Goal: Information Seeking & Learning: Learn about a topic

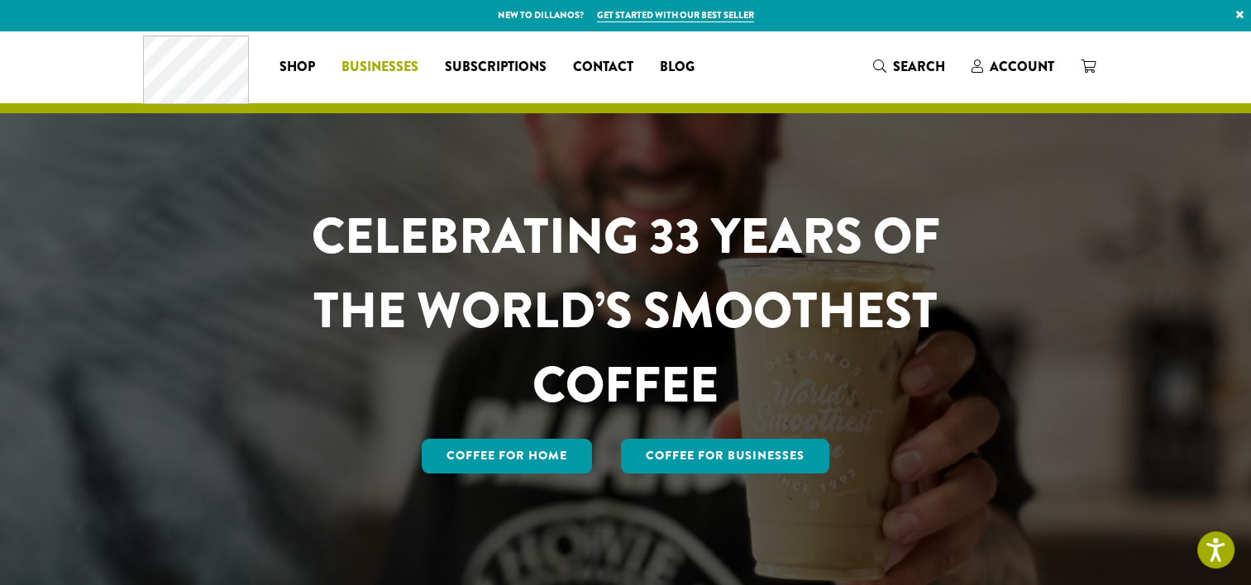
scroll to position [83, 0]
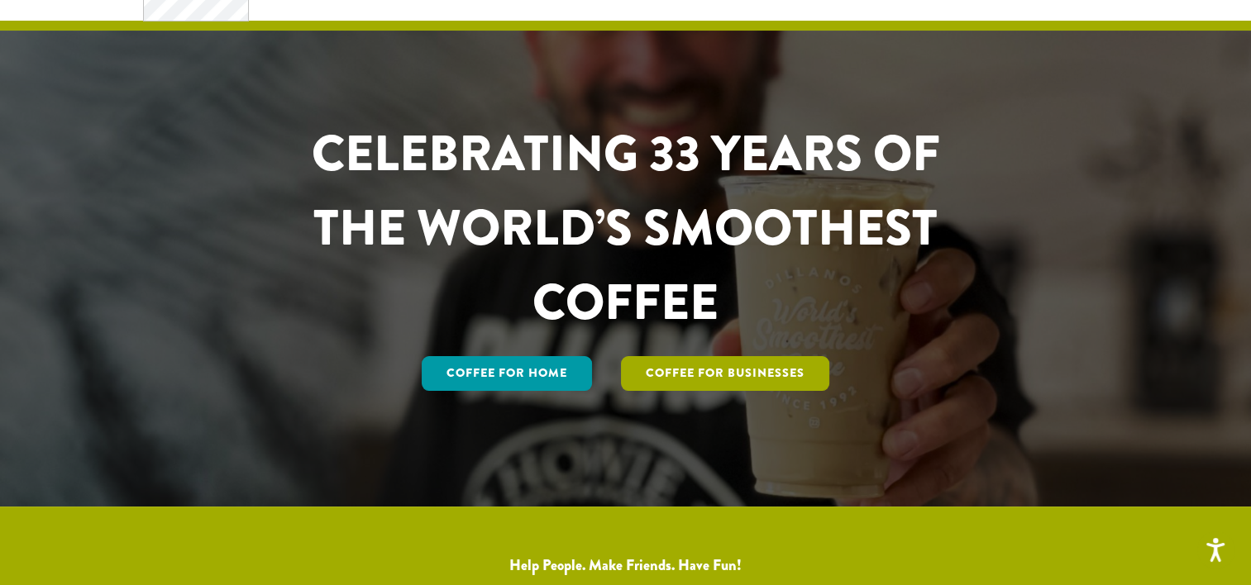
click at [708, 367] on link "Coffee For Businesses" at bounding box center [725, 373] width 208 height 35
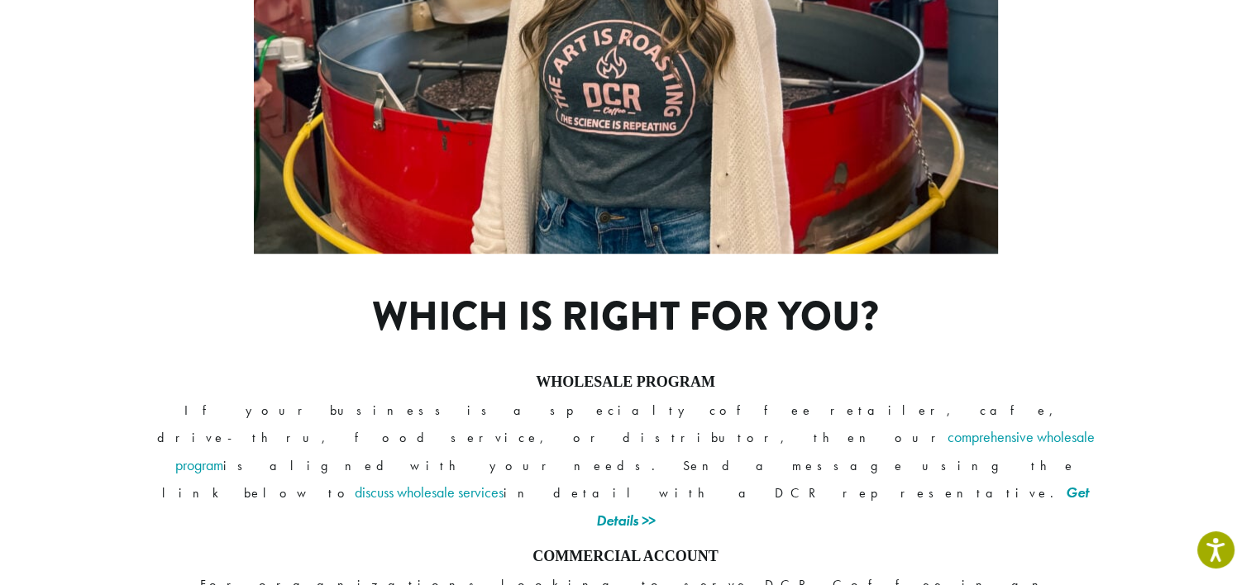
scroll to position [1157, 0]
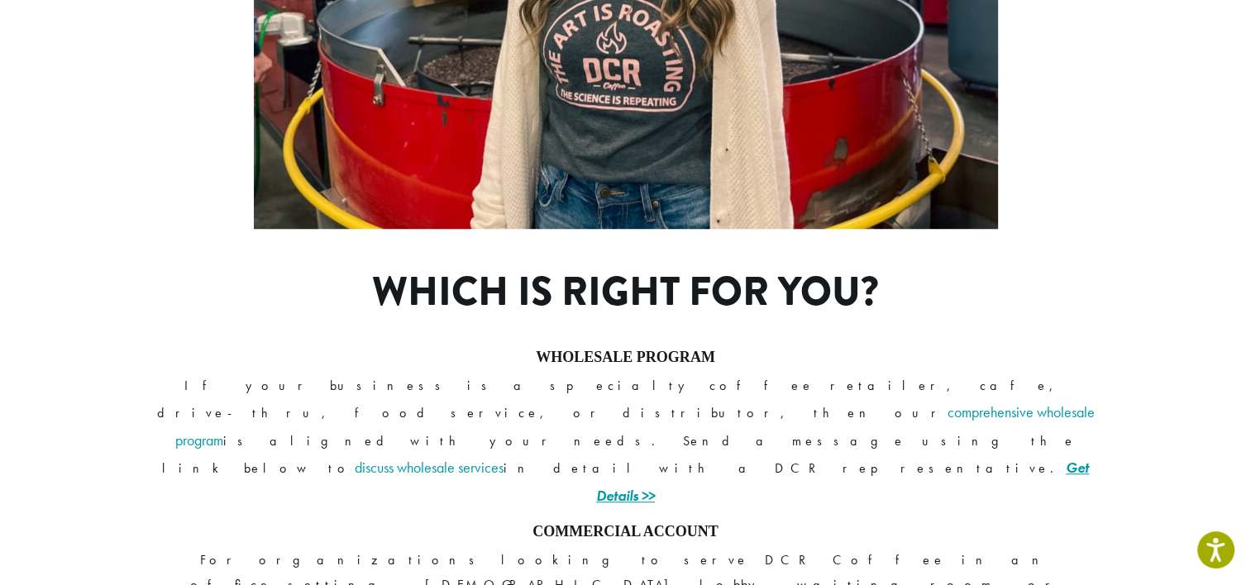
click at [828, 458] on link "Get Details >>" at bounding box center [842, 481] width 493 height 47
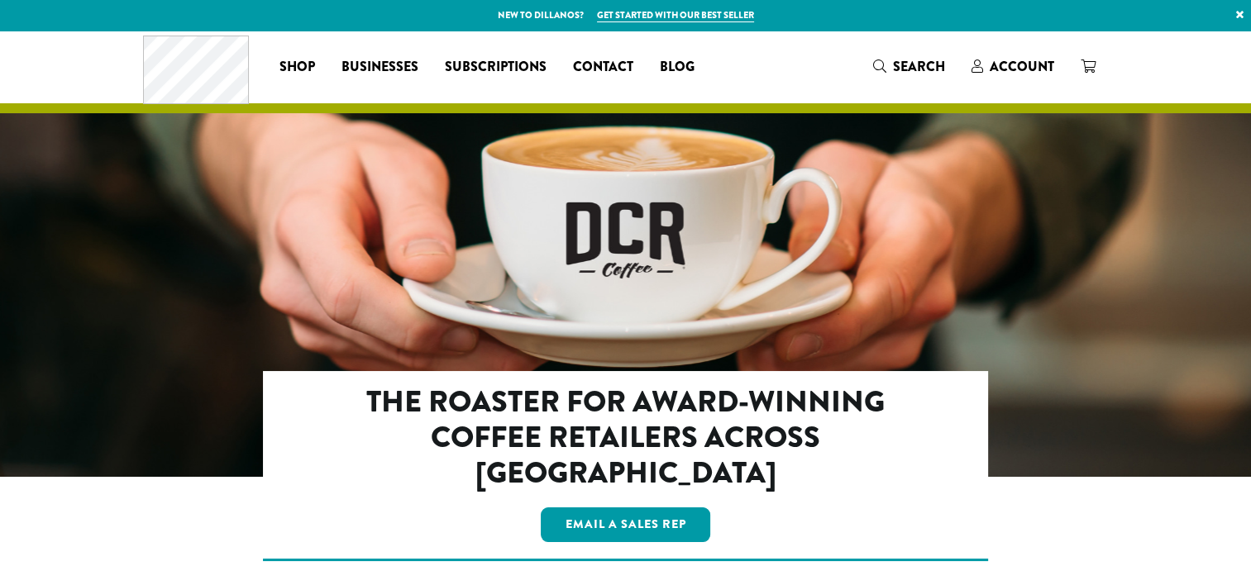
click at [824, 261] on div at bounding box center [625, 310] width 1251 height 558
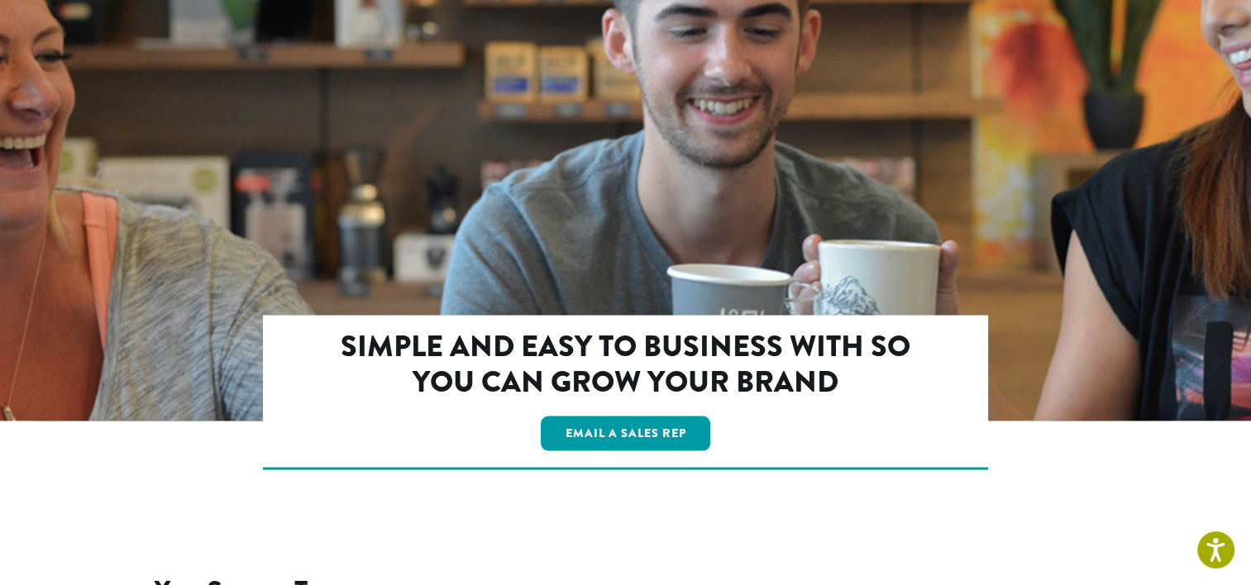
scroll to position [2917, 0]
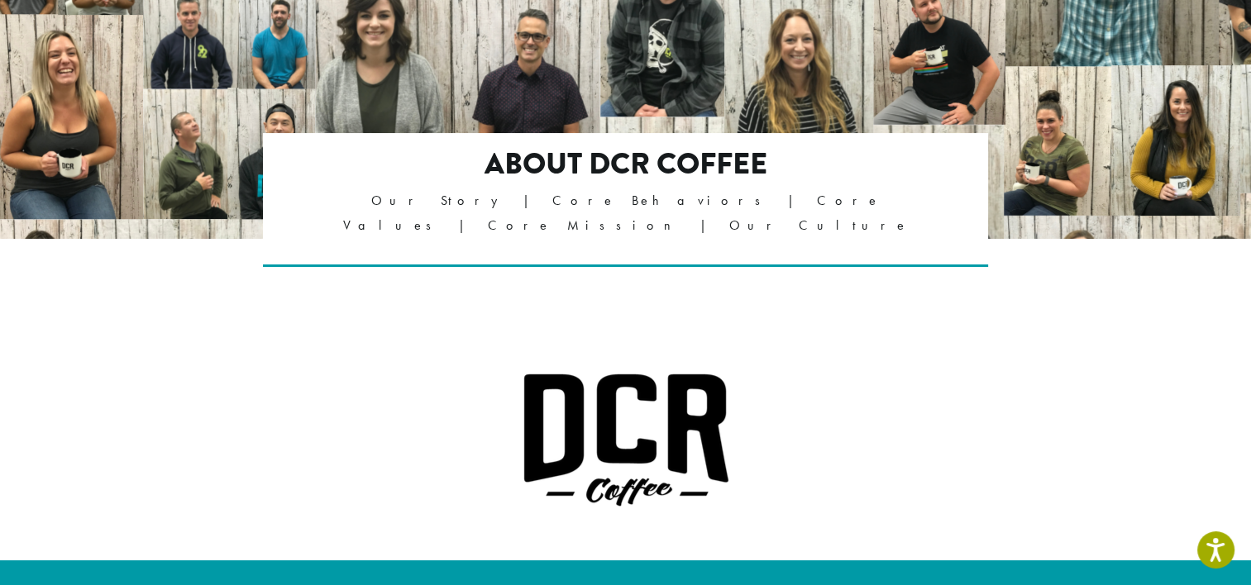
scroll to position [248, 0]
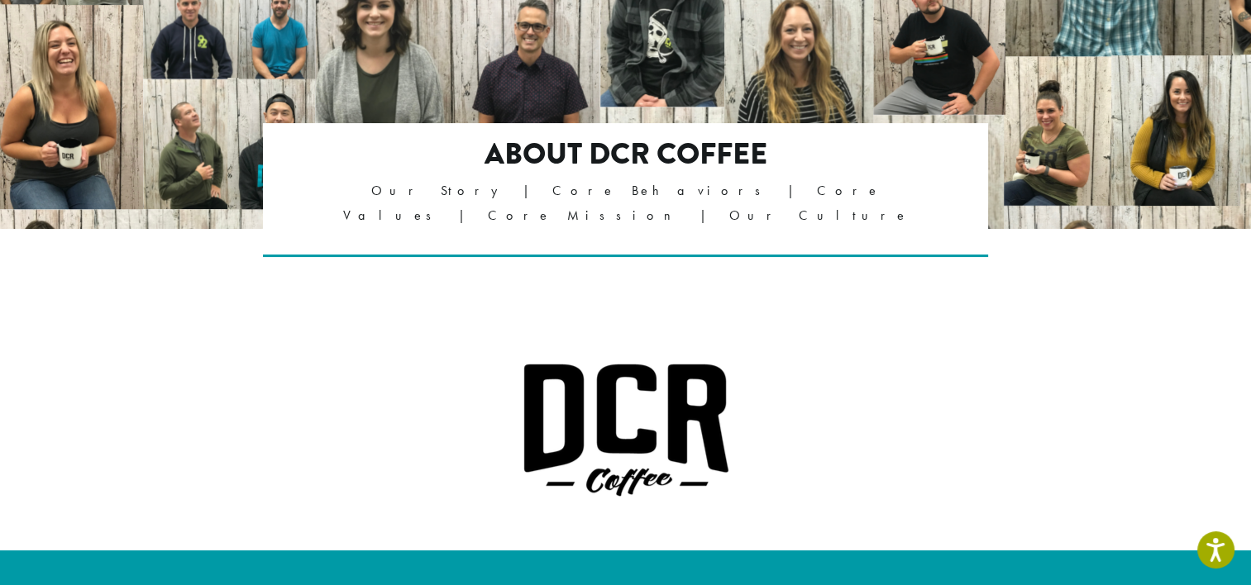
click at [637, 191] on p "Our Story | Core Behaviors | Core Values | Core Mission | Our Culture" at bounding box center [625, 204] width 583 height 50
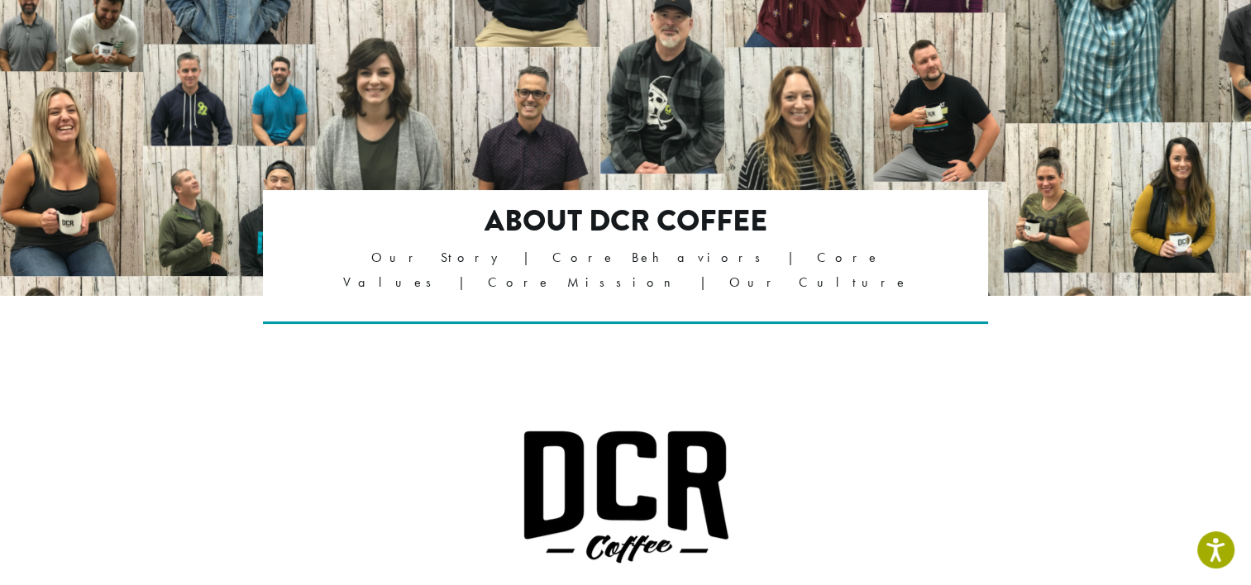
scroll to position [0, 0]
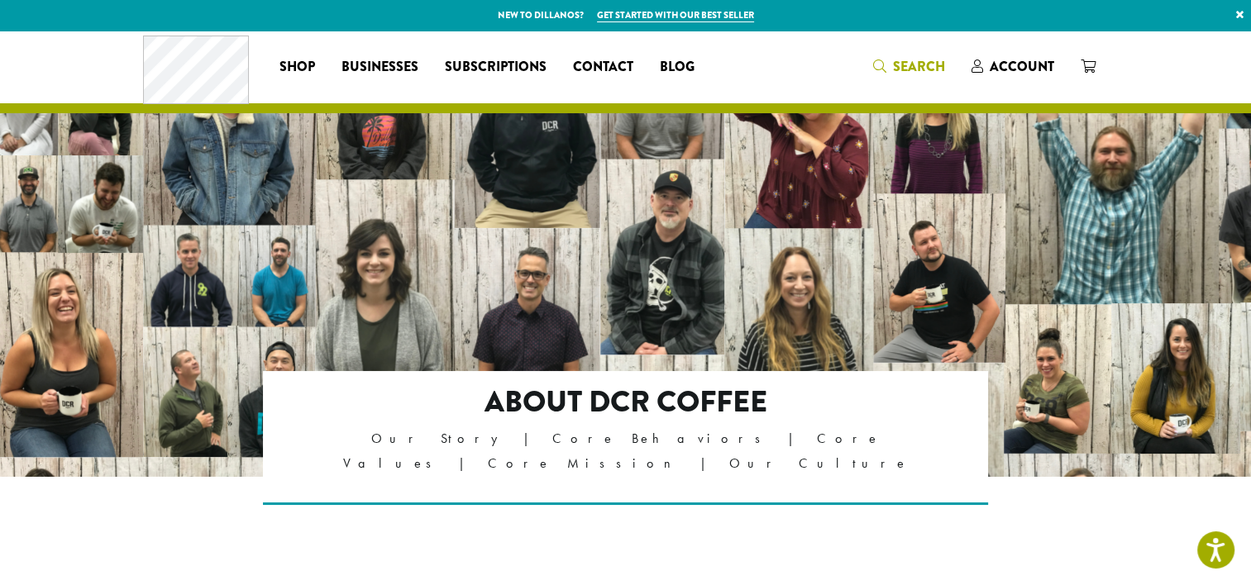
click at [896, 60] on span "Search" at bounding box center [919, 66] width 52 height 19
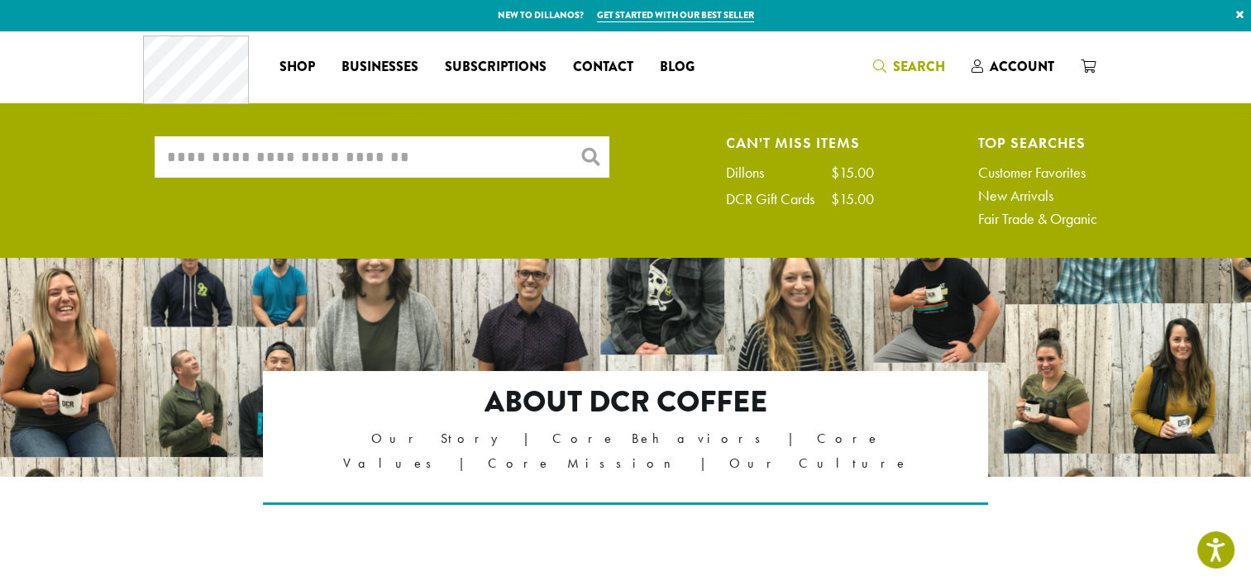
click at [505, 154] on input "What are you searching for?" at bounding box center [382, 156] width 455 height 41
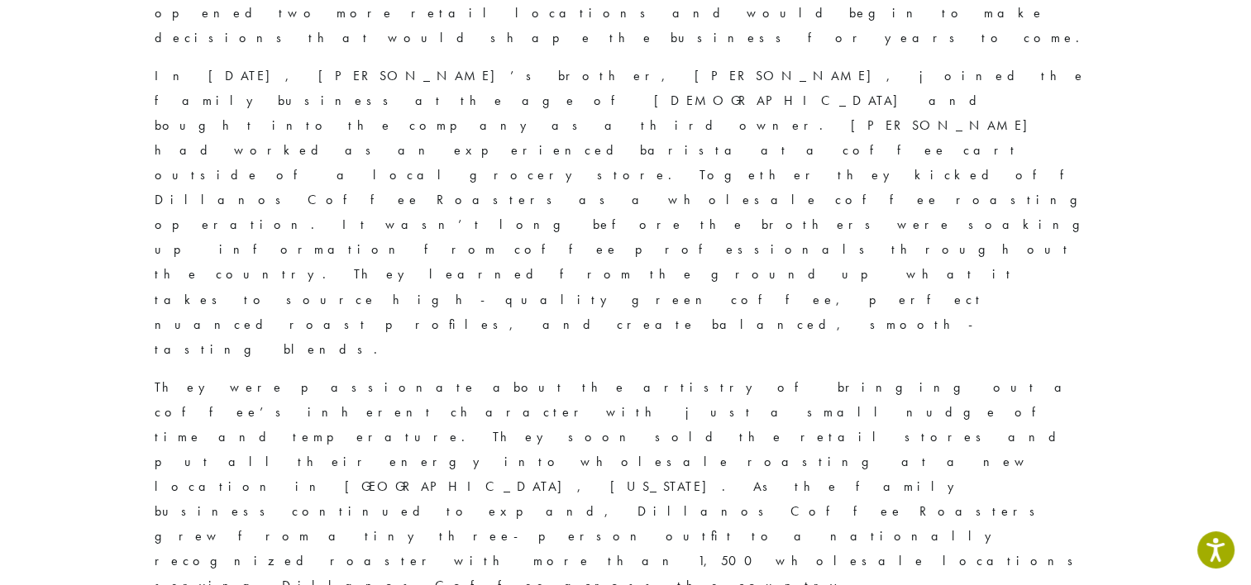
scroll to position [1323, 0]
type input "**********"
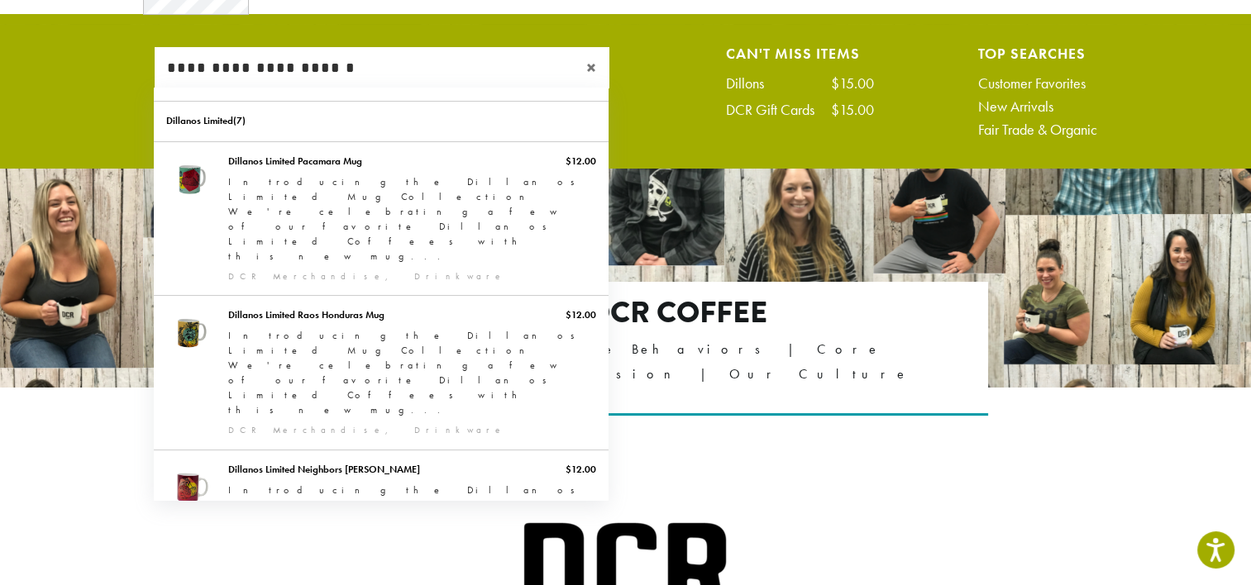
scroll to position [0, 0]
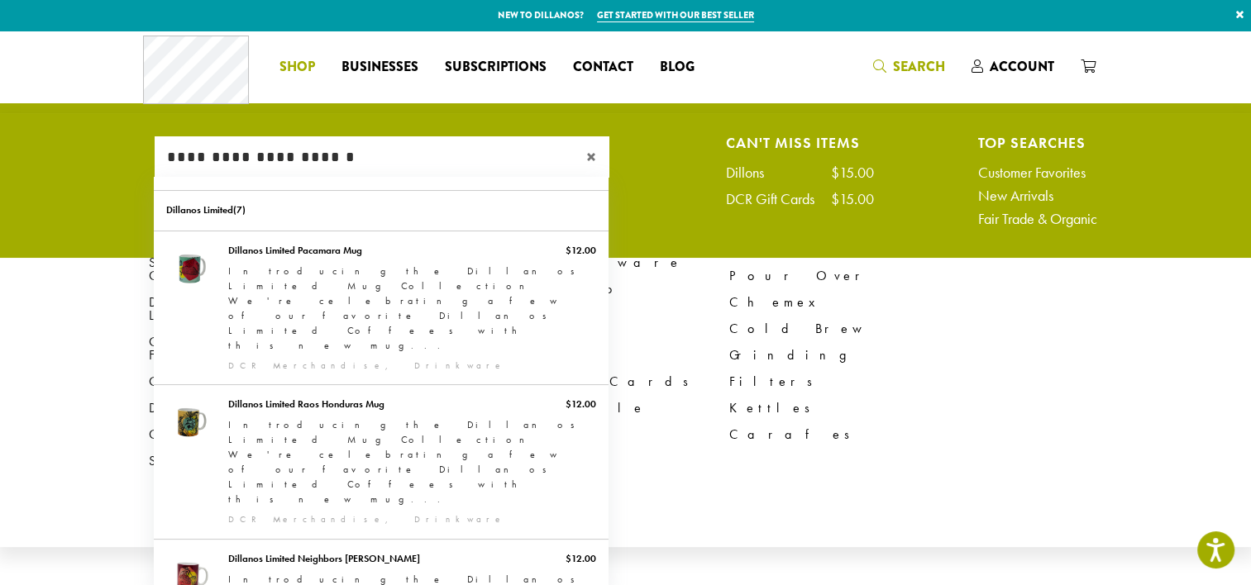
click at [291, 69] on span "Shop" at bounding box center [297, 67] width 36 height 21
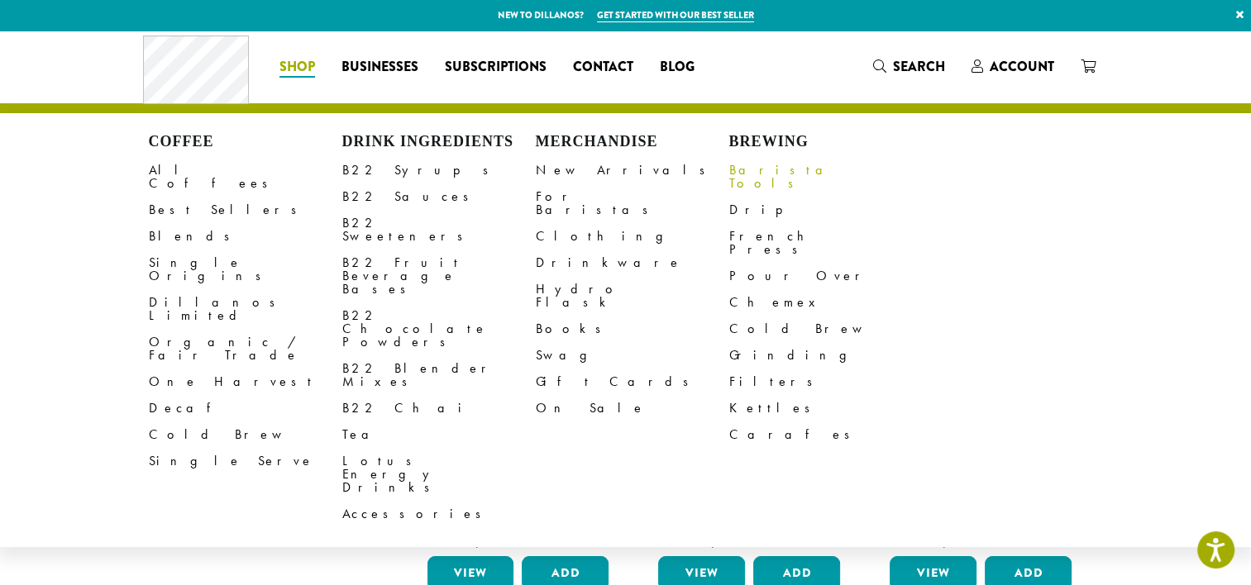
click at [778, 165] on link "Barista Tools" at bounding box center [825, 177] width 193 height 40
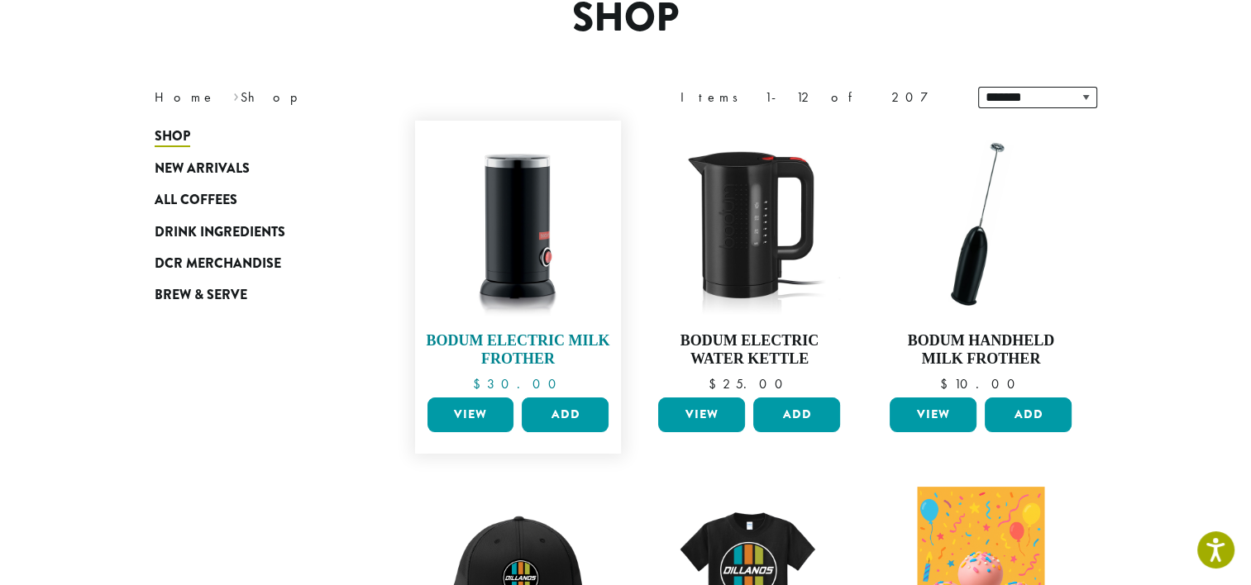
scroll to position [248, 0]
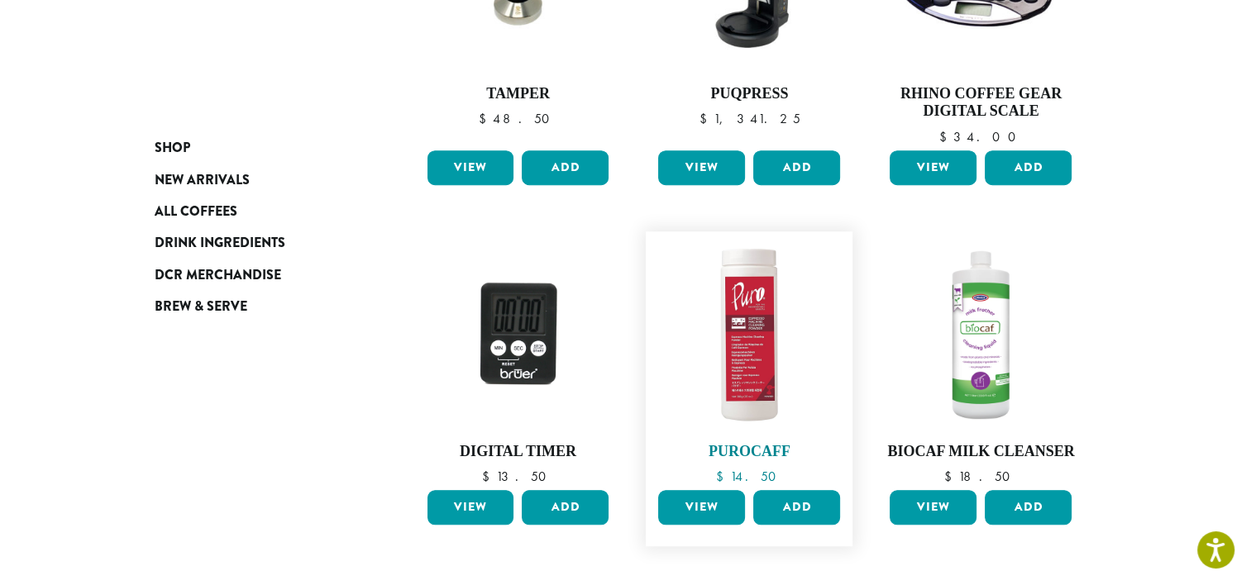
scroll to position [1075, 0]
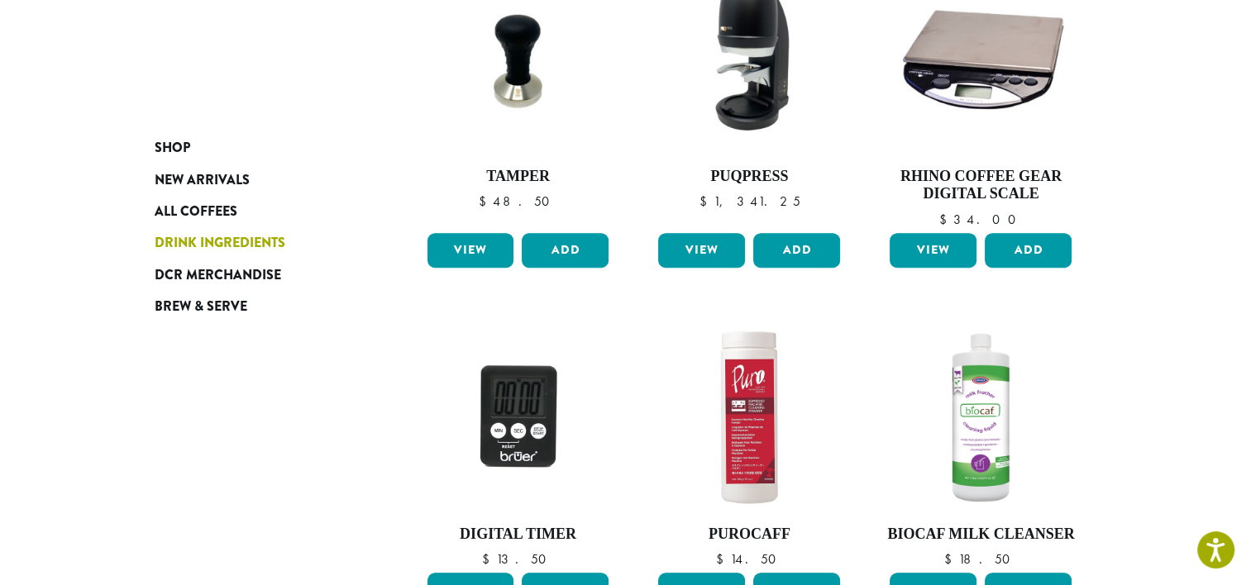
click at [263, 238] on span "Drink Ingredients" at bounding box center [220, 243] width 131 height 21
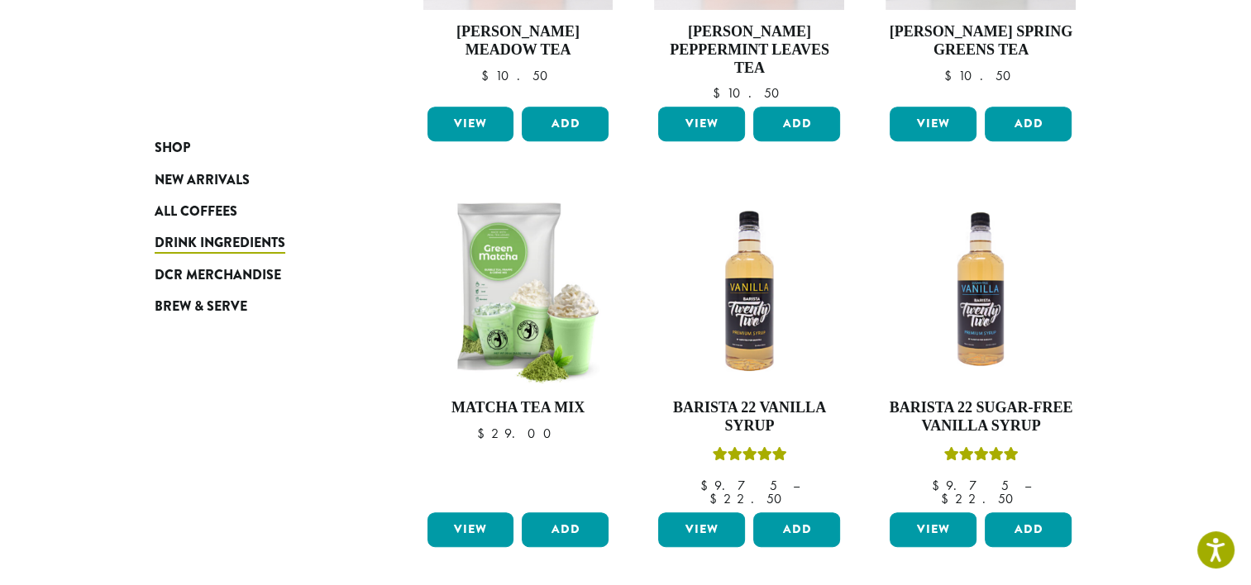
scroll to position [827, 0]
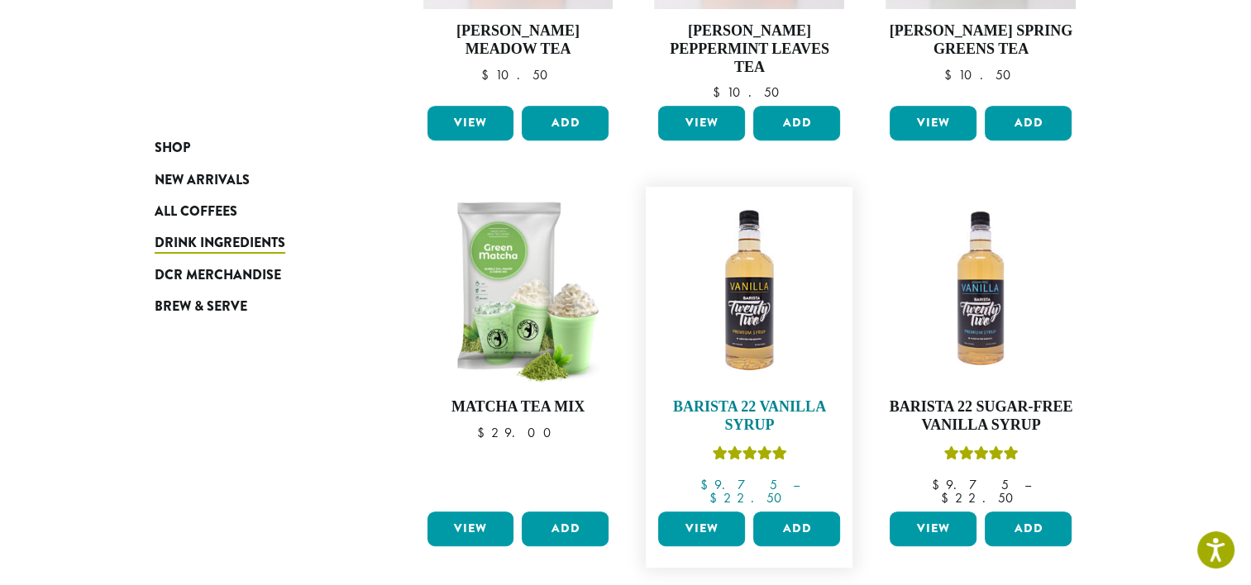
click at [747, 311] on img at bounding box center [749, 290] width 190 height 190
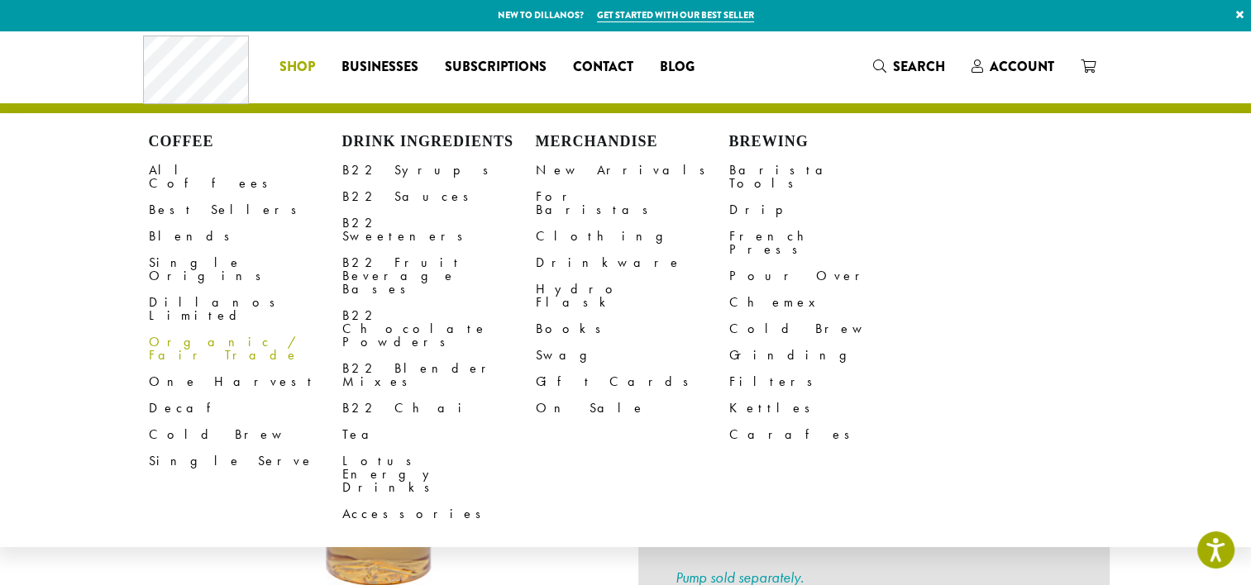
click at [175, 329] on link "Organic / Fair Trade" at bounding box center [245, 349] width 193 height 40
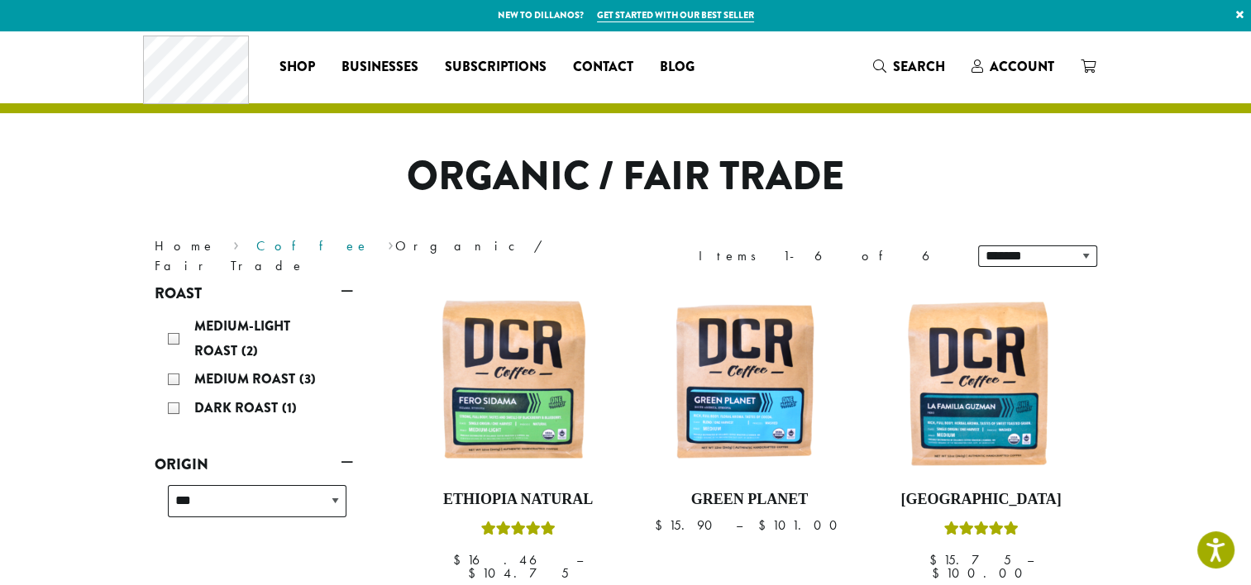
click at [256, 252] on link "Coffee" at bounding box center [312, 245] width 113 height 17
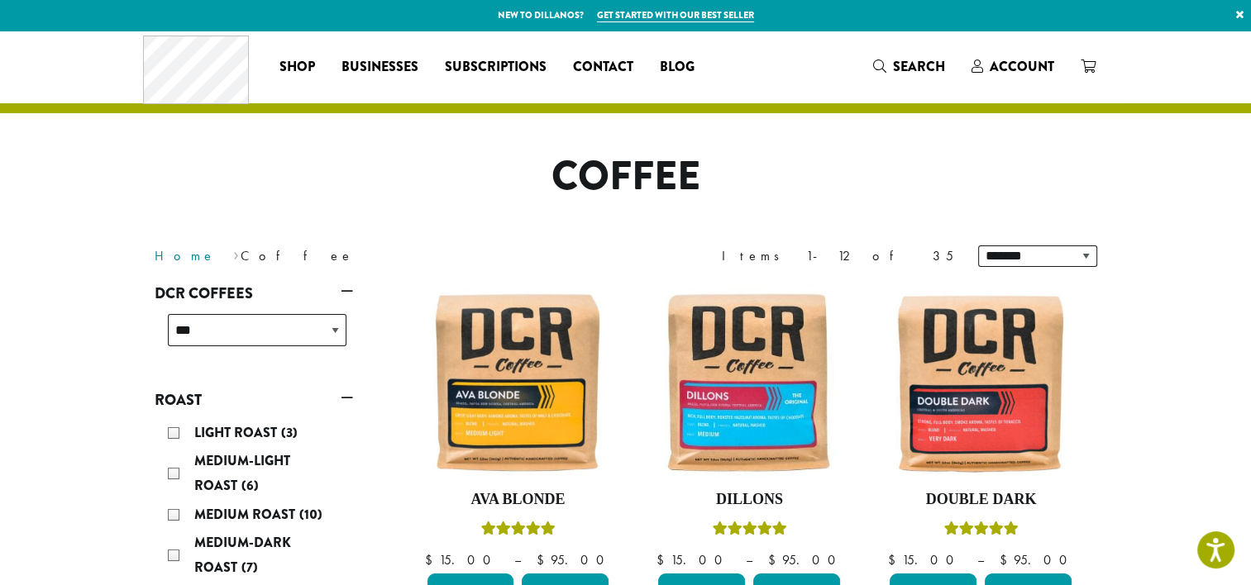
click at [173, 255] on link "Home" at bounding box center [185, 255] width 61 height 17
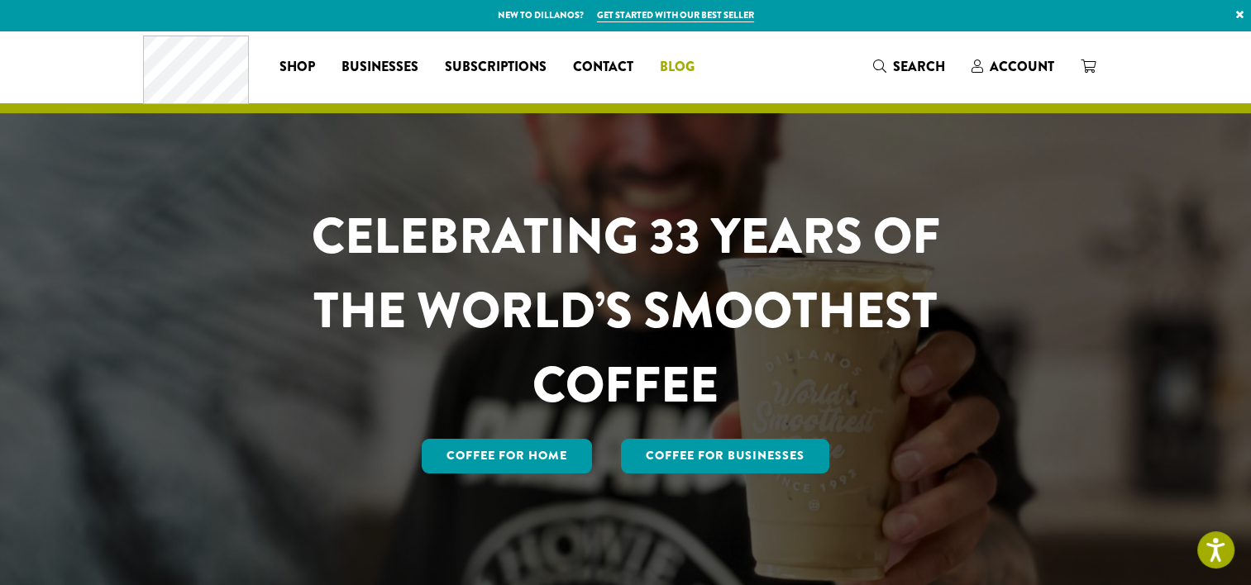
click at [678, 65] on span "Blog" at bounding box center [677, 67] width 35 height 21
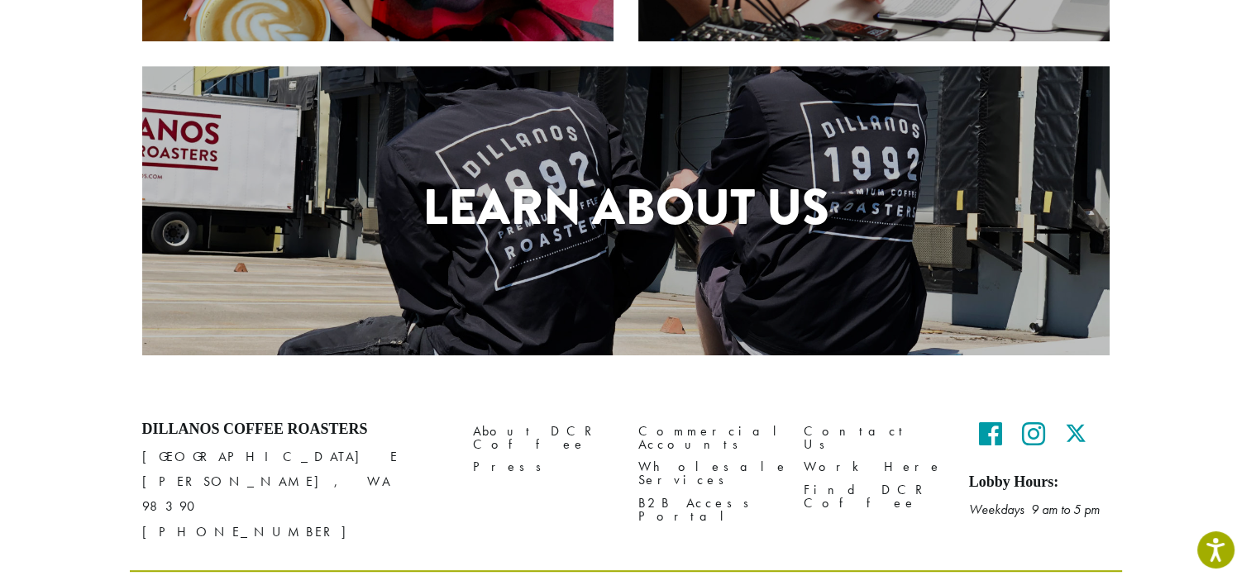
scroll to position [777, 0]
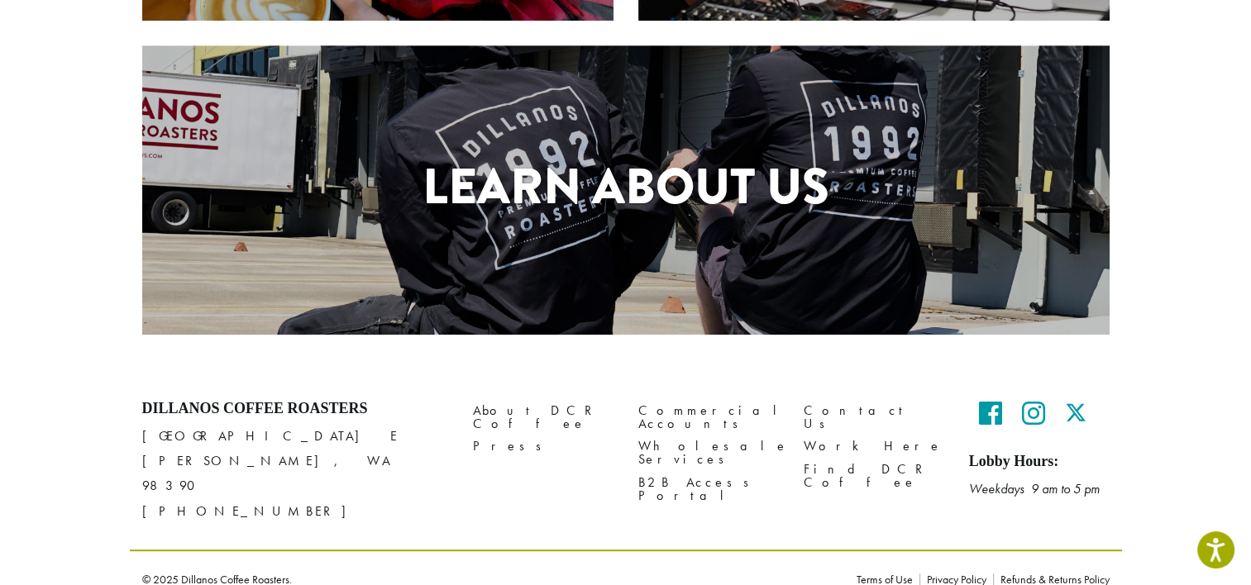
click at [635, 189] on h1 "Learn About Us" at bounding box center [625, 187] width 967 height 74
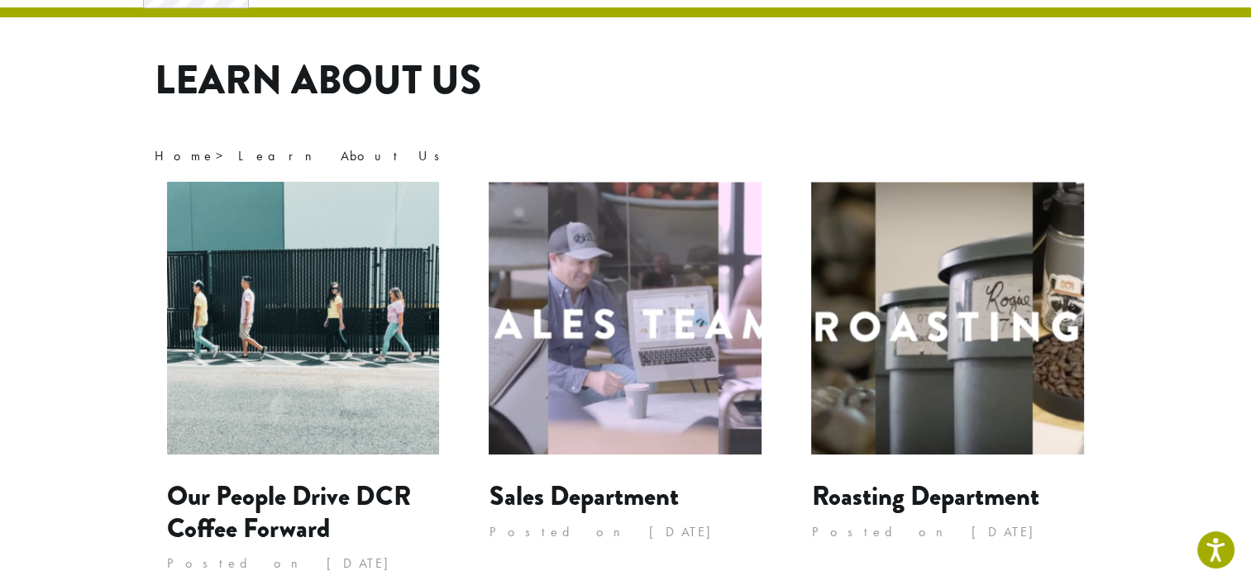
scroll to position [165, 0]
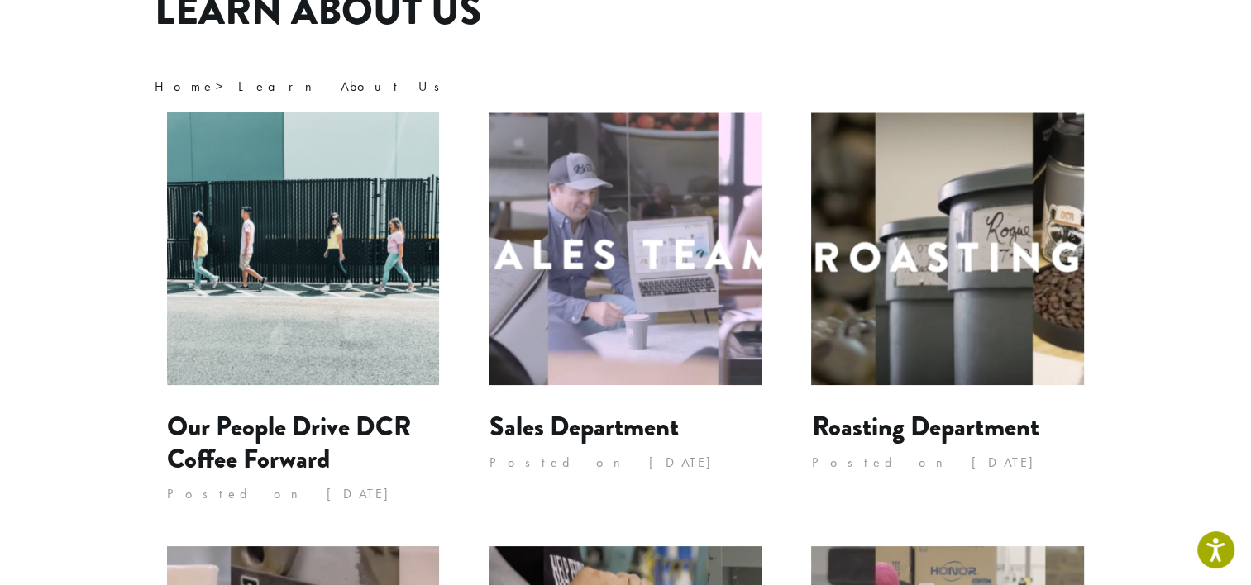
click at [933, 255] on img at bounding box center [947, 248] width 273 height 273
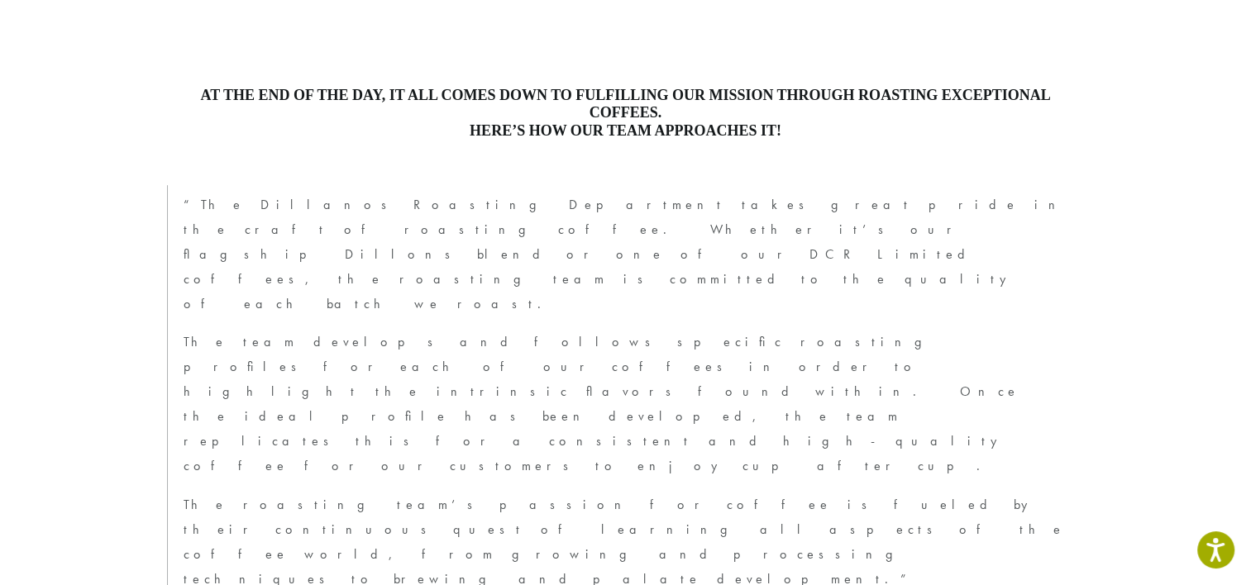
scroll to position [992, 0]
